Goal: Task Accomplishment & Management: Use online tool/utility

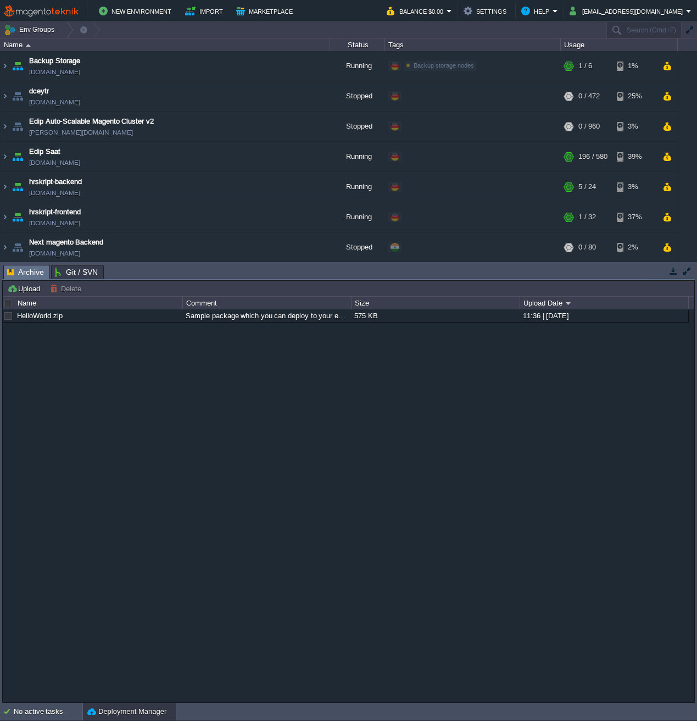
drag, startPoint x: 224, startPoint y: 265, endPoint x: 214, endPoint y: 393, distance: 128.4
click at [214, 393] on body "New Environment Import Marketplace Bonus $0.00 Upgrade Account Balance $0.00 Se…" at bounding box center [348, 360] width 697 height 721
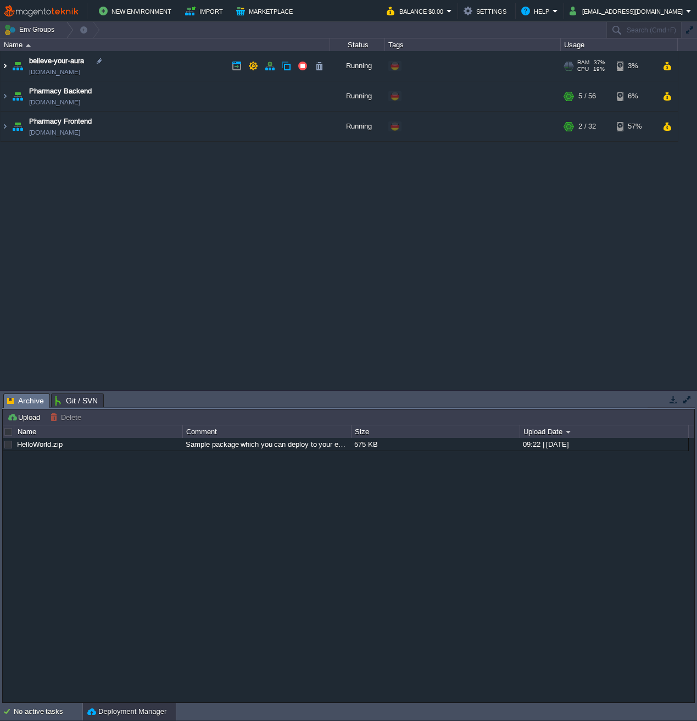
click at [3, 66] on img at bounding box center [5, 66] width 9 height 30
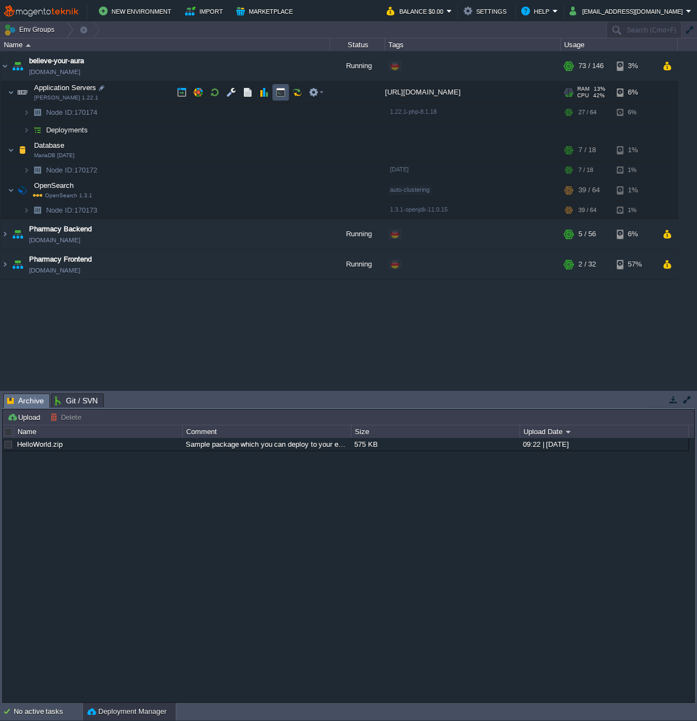
click at [284, 94] on button "button" at bounding box center [281, 92] width 10 height 10
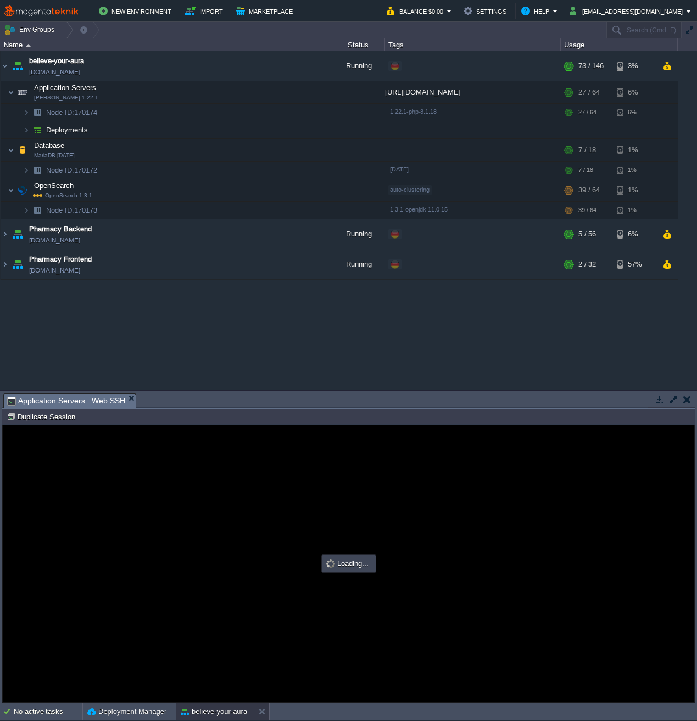
type input "#000000"
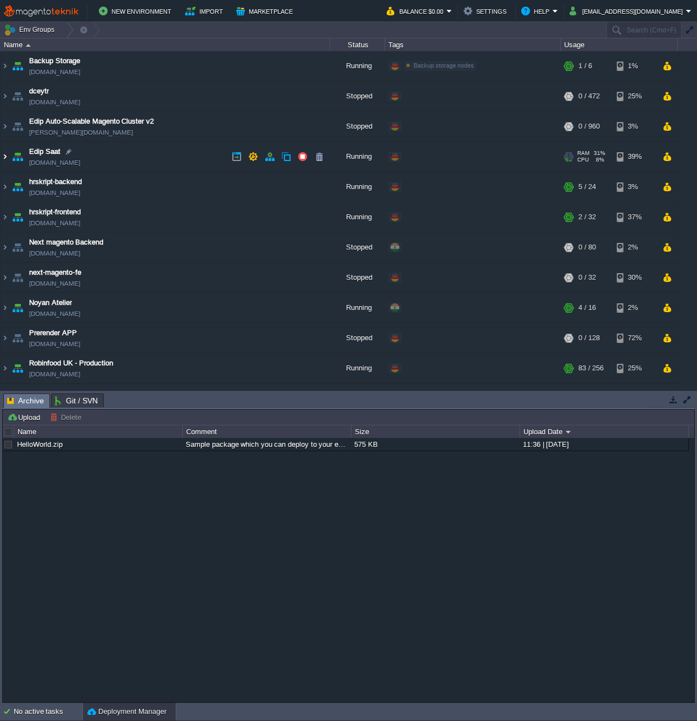
click at [5, 154] on img at bounding box center [5, 157] width 9 height 30
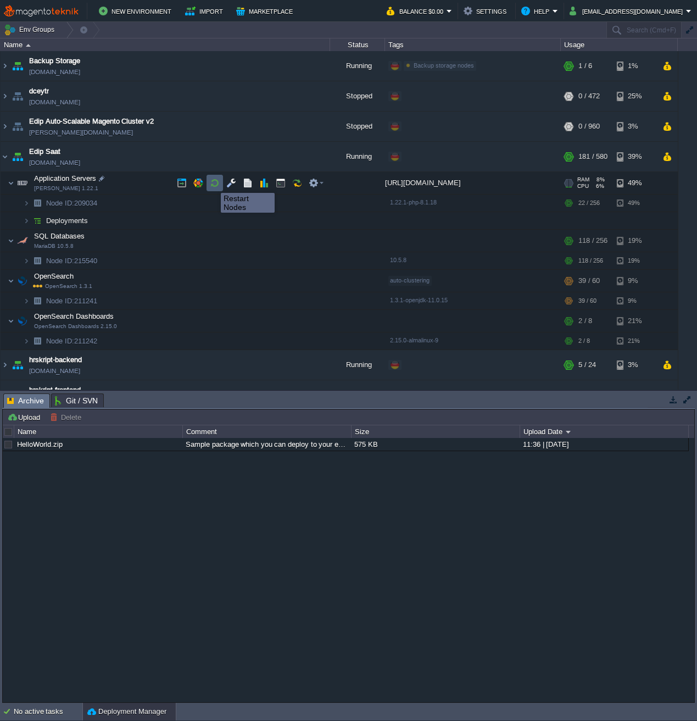
click at [213, 183] on button "button" at bounding box center [215, 183] width 10 height 10
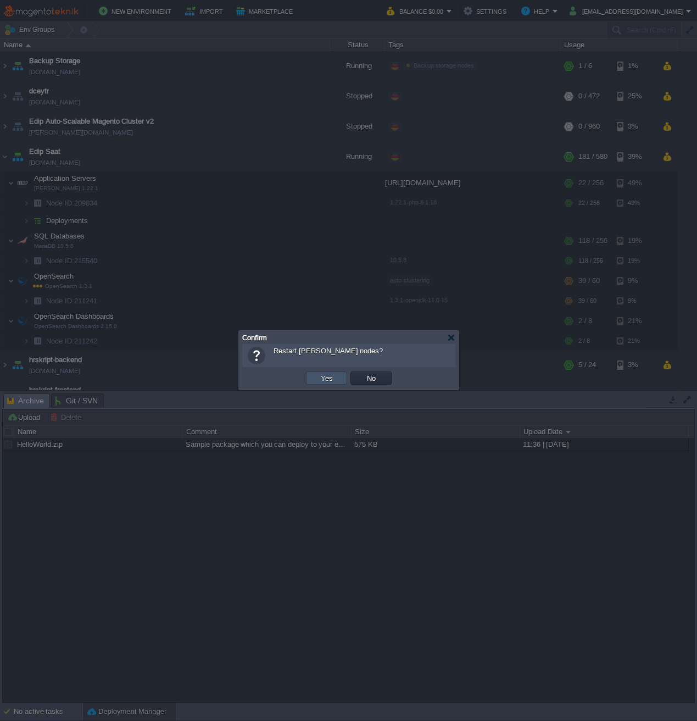
click at [324, 373] on button "Yes" at bounding box center [326, 378] width 19 height 10
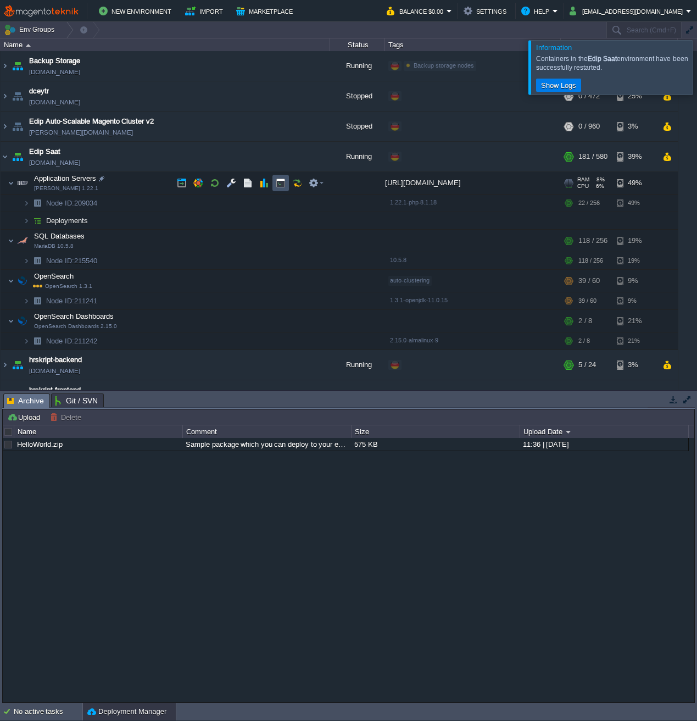
click at [279, 182] on button "button" at bounding box center [281, 183] width 10 height 10
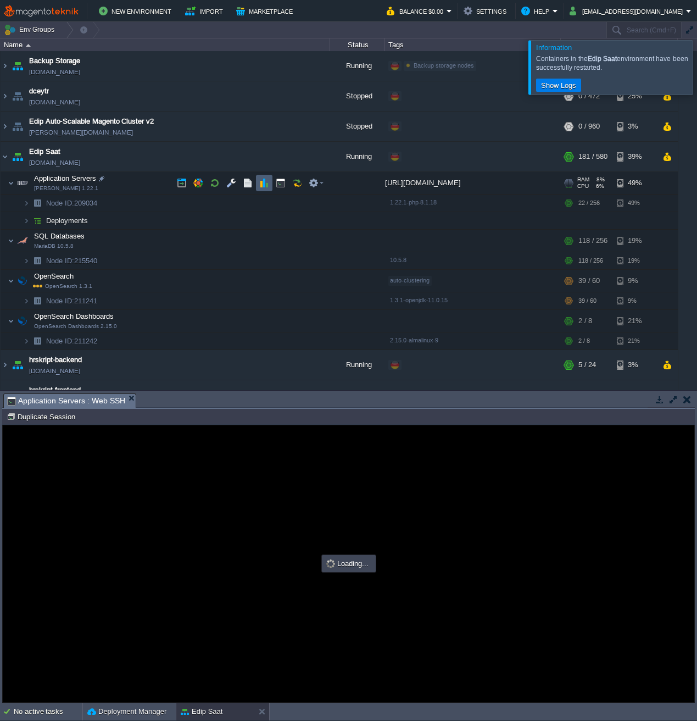
type input "#000000"
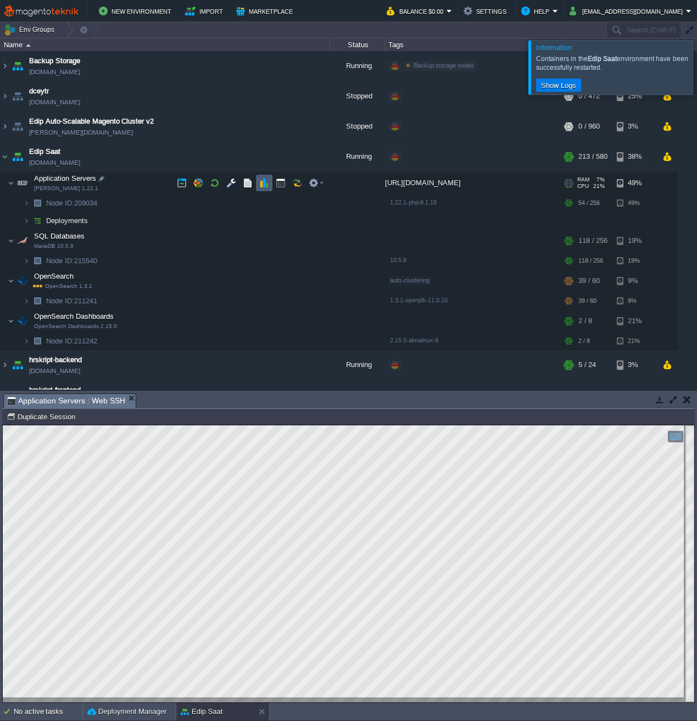
click at [264, 185] on button "button" at bounding box center [264, 183] width 10 height 10
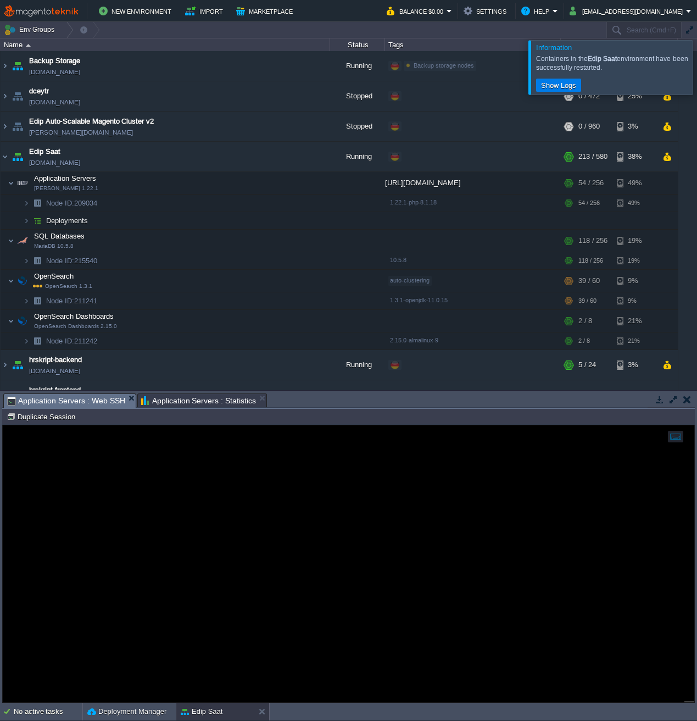
click at [82, 395] on span "Application Servers : Web SSH" at bounding box center [66, 401] width 118 height 14
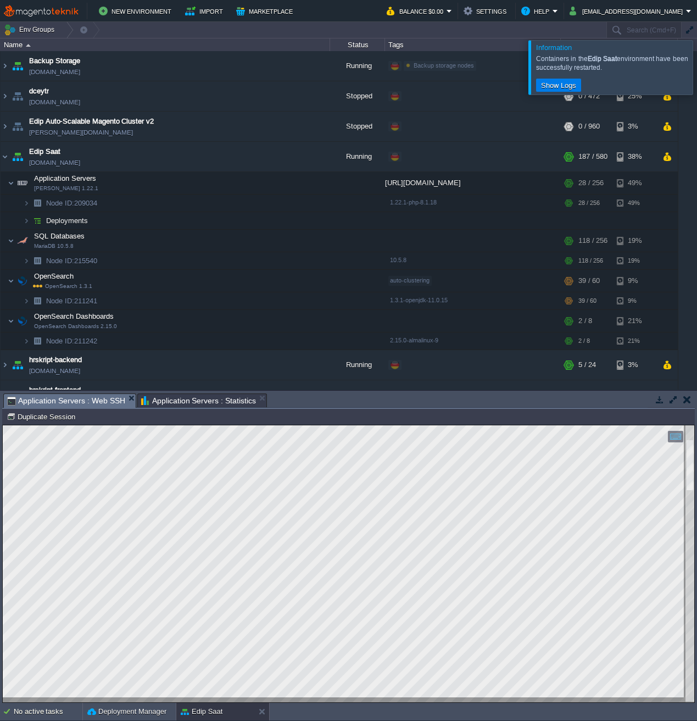
scroll to position [1083, 346]
click at [267, 180] on button "button" at bounding box center [264, 183] width 10 height 10
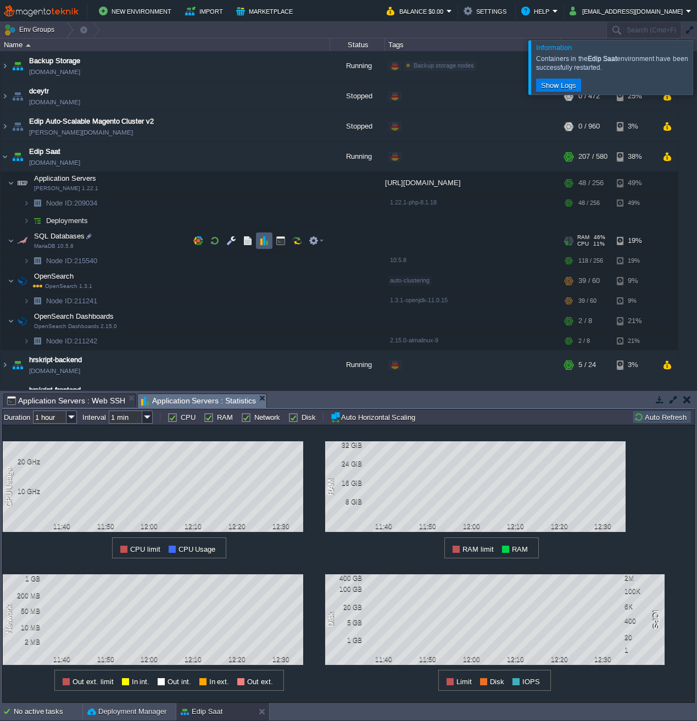
click at [267, 243] on button "button" at bounding box center [264, 241] width 10 height 10
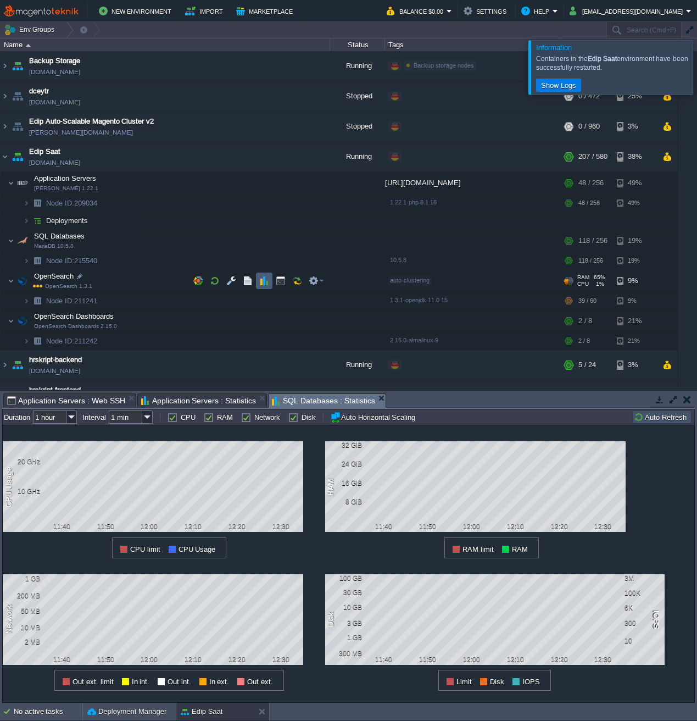
click at [265, 282] on button "button" at bounding box center [264, 281] width 10 height 10
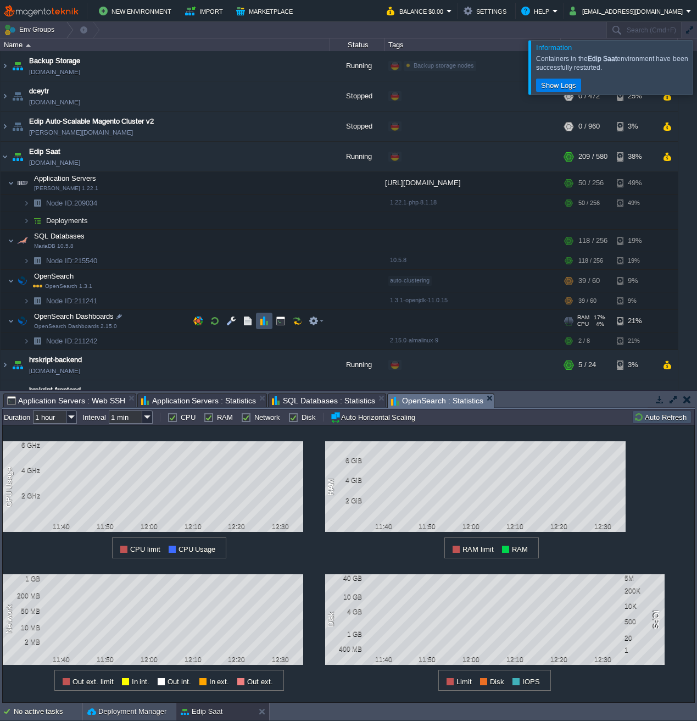
click at [260, 320] on button "button" at bounding box center [264, 321] width 10 height 10
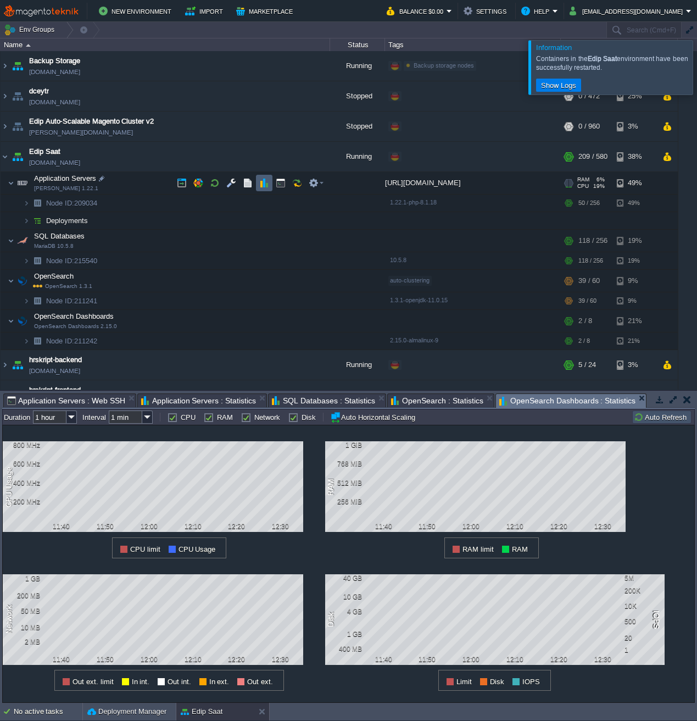
click at [269, 180] on td at bounding box center [264, 183] width 16 height 16
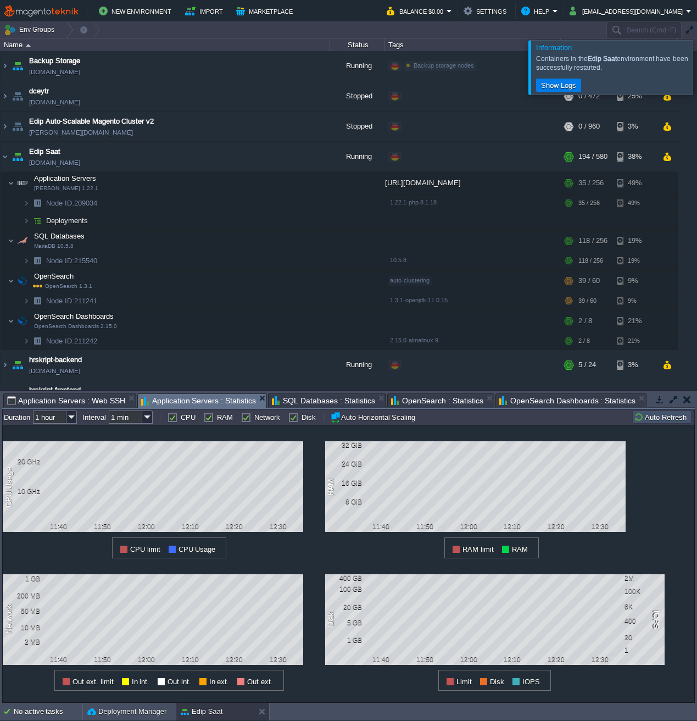
click at [64, 399] on span "Application Servers : Web SSH" at bounding box center [66, 400] width 118 height 13
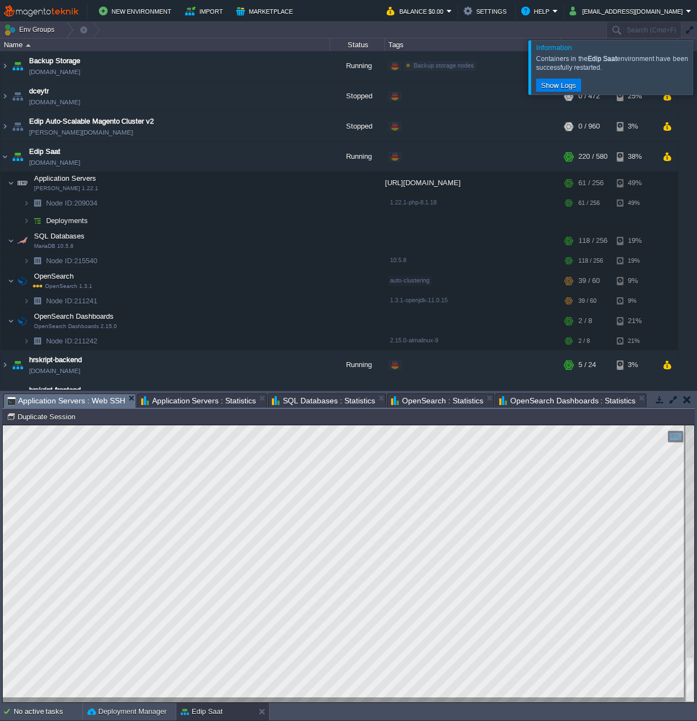
scroll to position [57, 174]
type textarea "ld not connect to Redis at [TECHNICAL_ID]: Connection refused nginx@node209034-…"
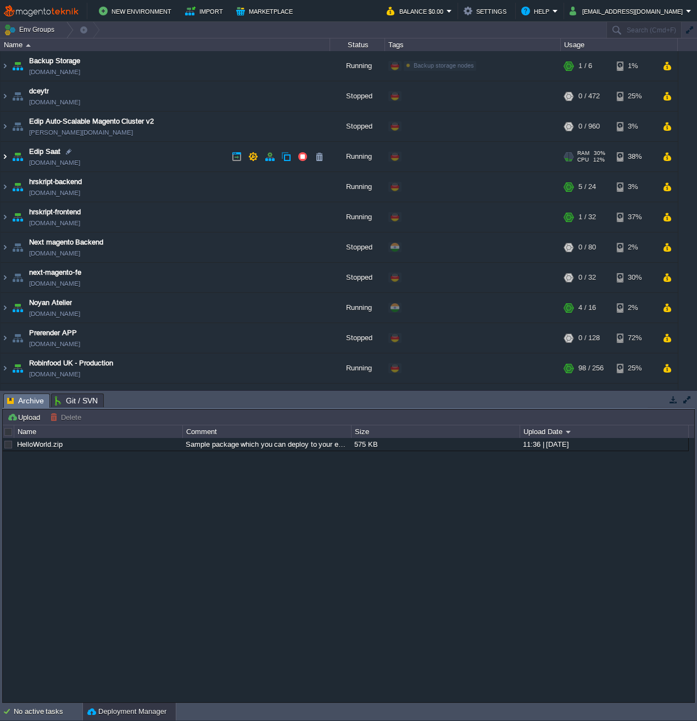
click at [6, 159] on img at bounding box center [5, 157] width 9 height 30
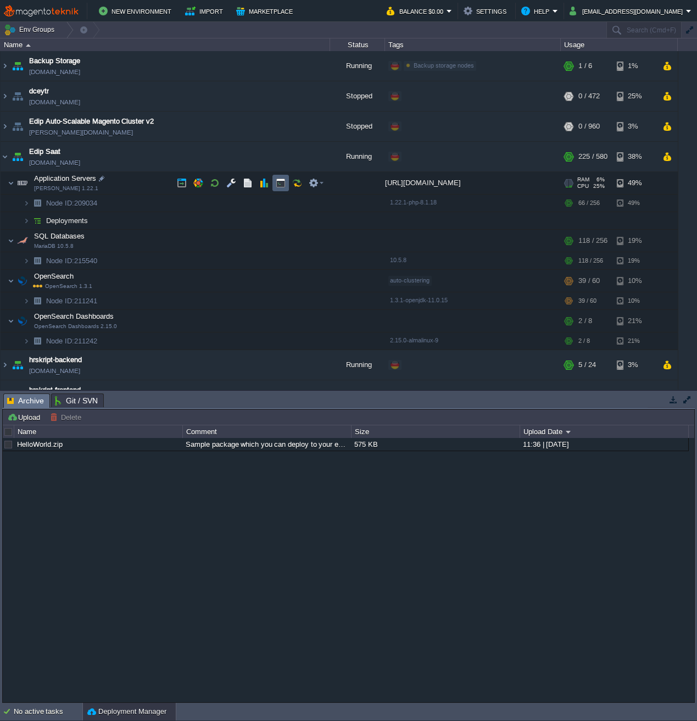
click at [282, 177] on td at bounding box center [280, 183] width 16 height 16
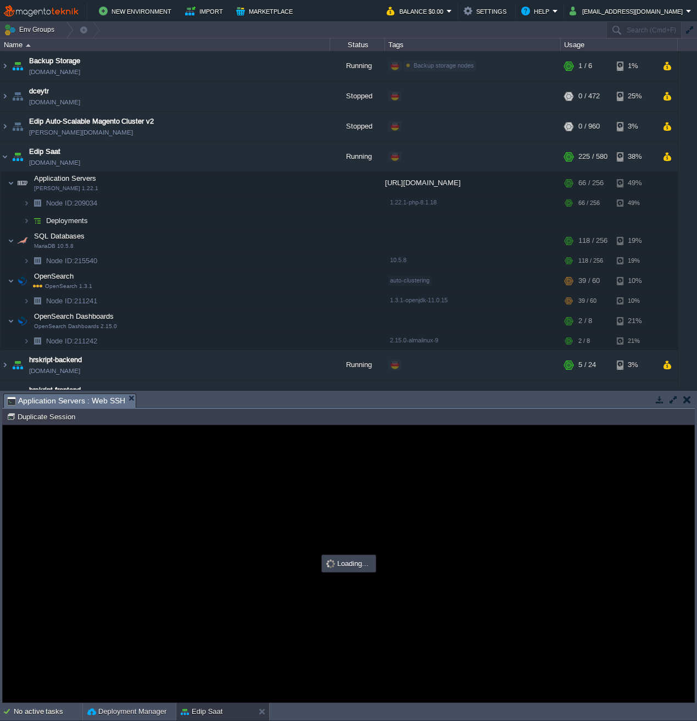
type input "#000000"
